Goal: Transaction & Acquisition: Book appointment/travel/reservation

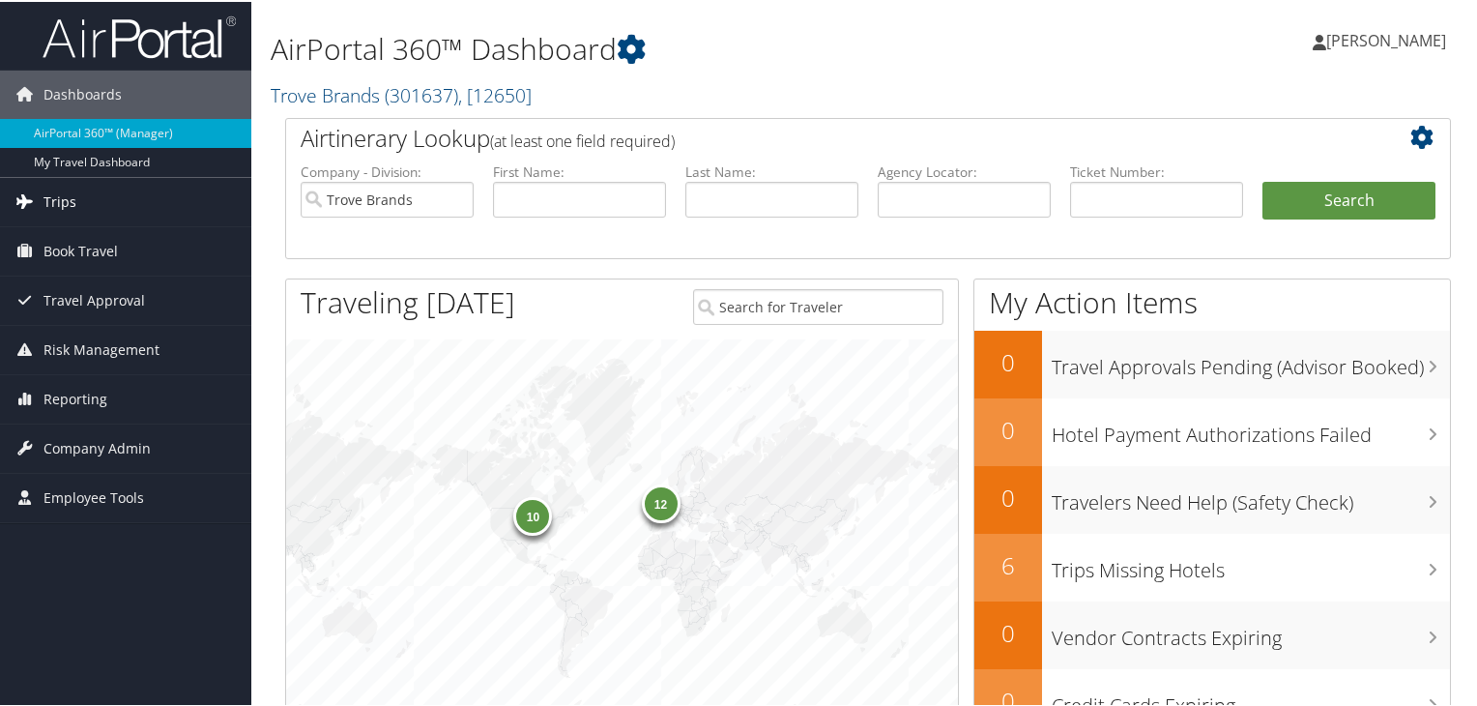
click at [92, 194] on link "Trips" at bounding box center [125, 200] width 251 height 48
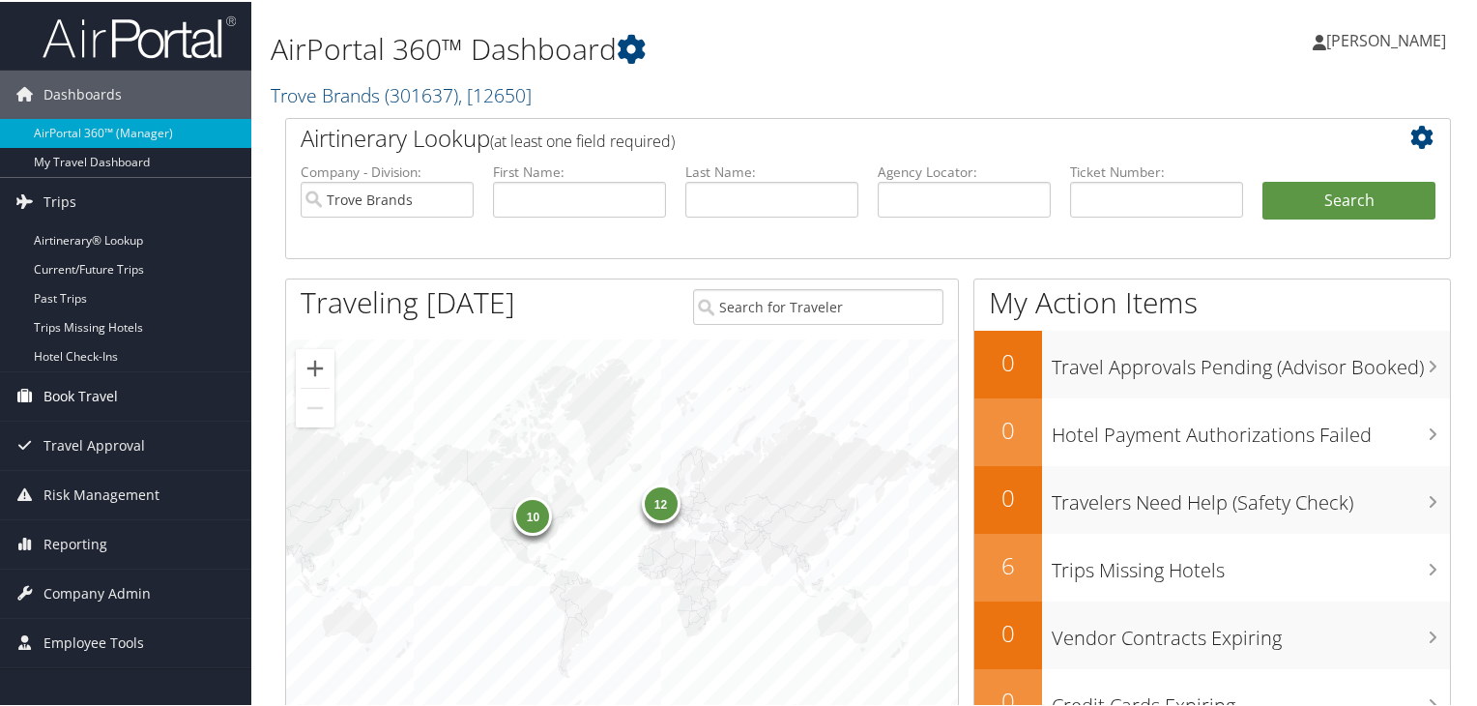
click at [111, 403] on span "Book Travel" at bounding box center [81, 394] width 74 height 48
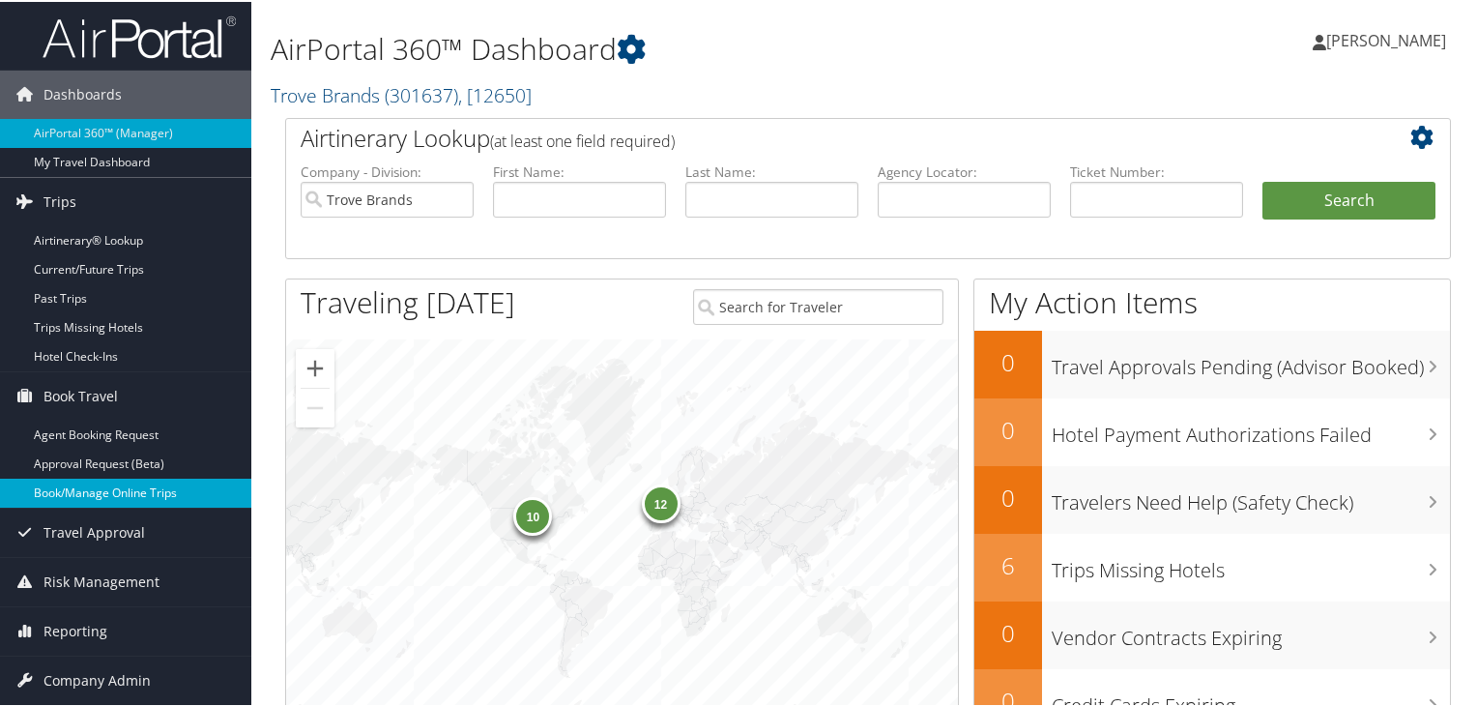
click at [107, 483] on link "Book/Manage Online Trips" at bounding box center [125, 491] width 251 height 29
